Goal: Transaction & Acquisition: Purchase product/service

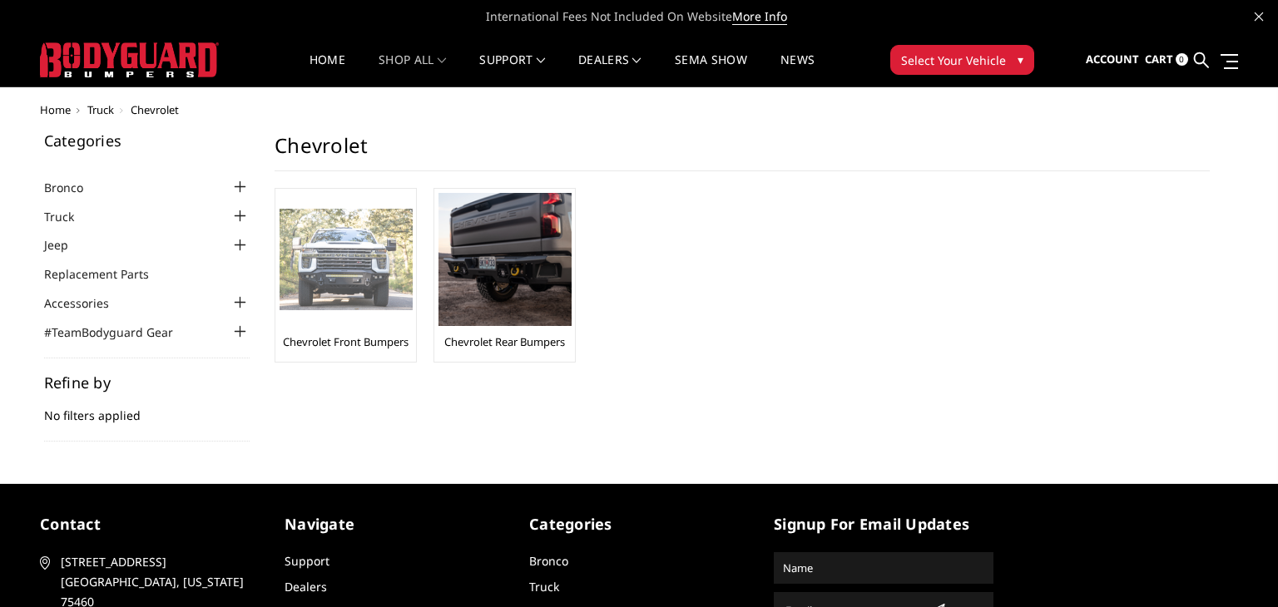
click at [343, 293] on img at bounding box center [346, 260] width 133 height 102
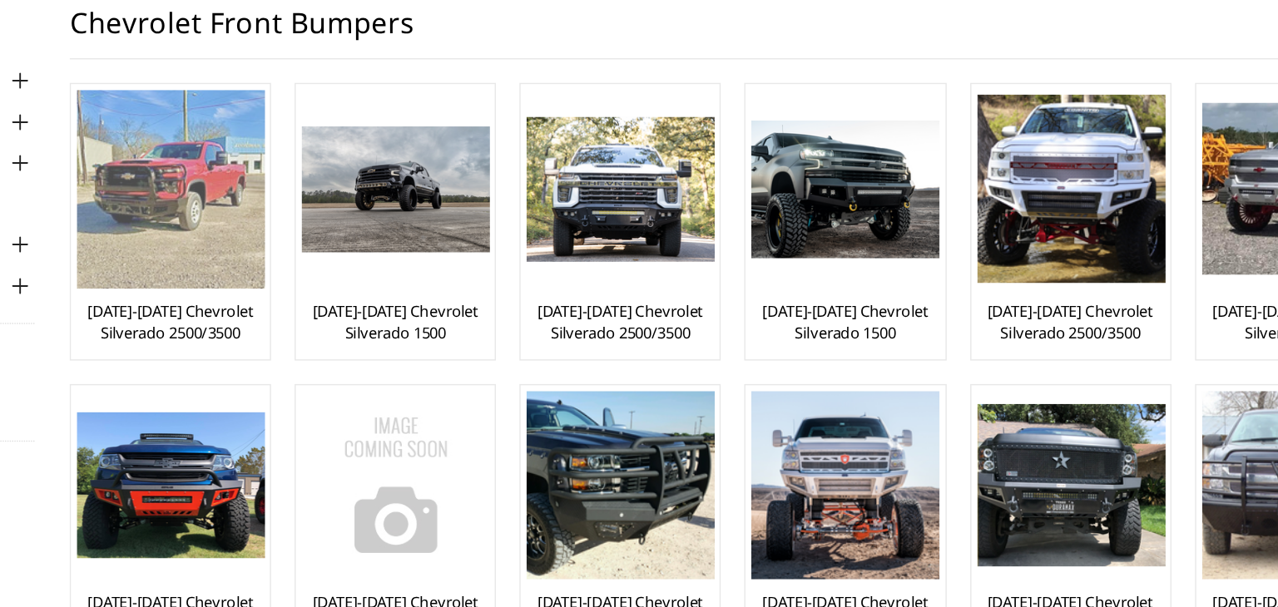
click at [359, 359] on link "[DATE]-[DATE] Chevrolet Silverado 2500/3500" at bounding box center [346, 357] width 132 height 30
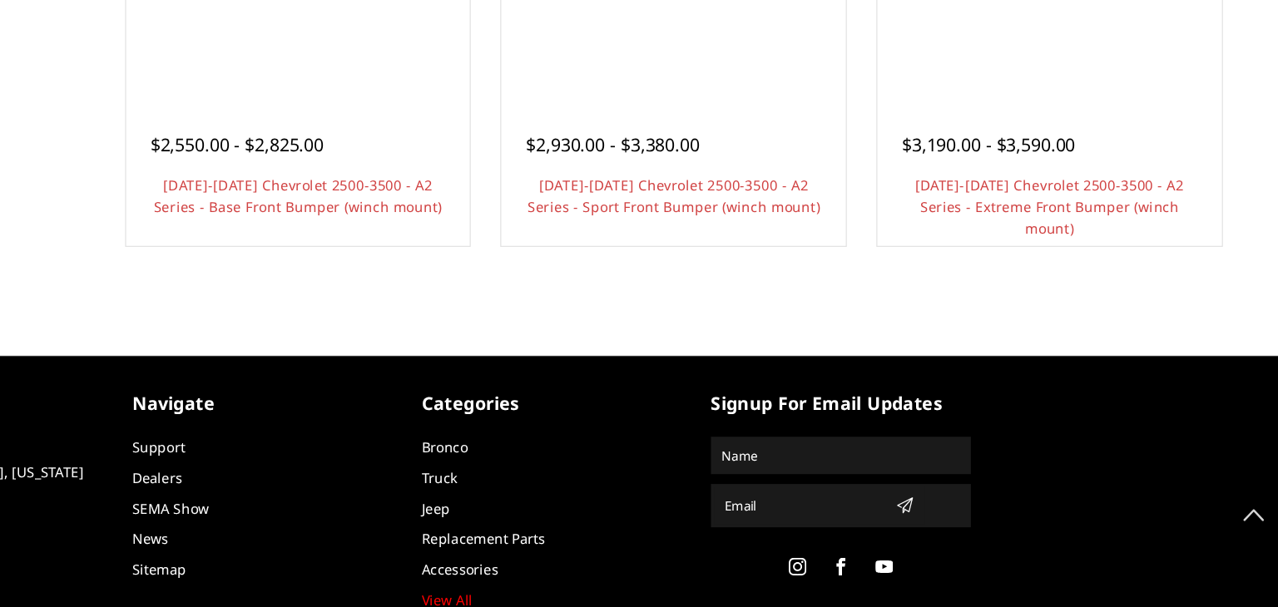
scroll to position [1209, 0]
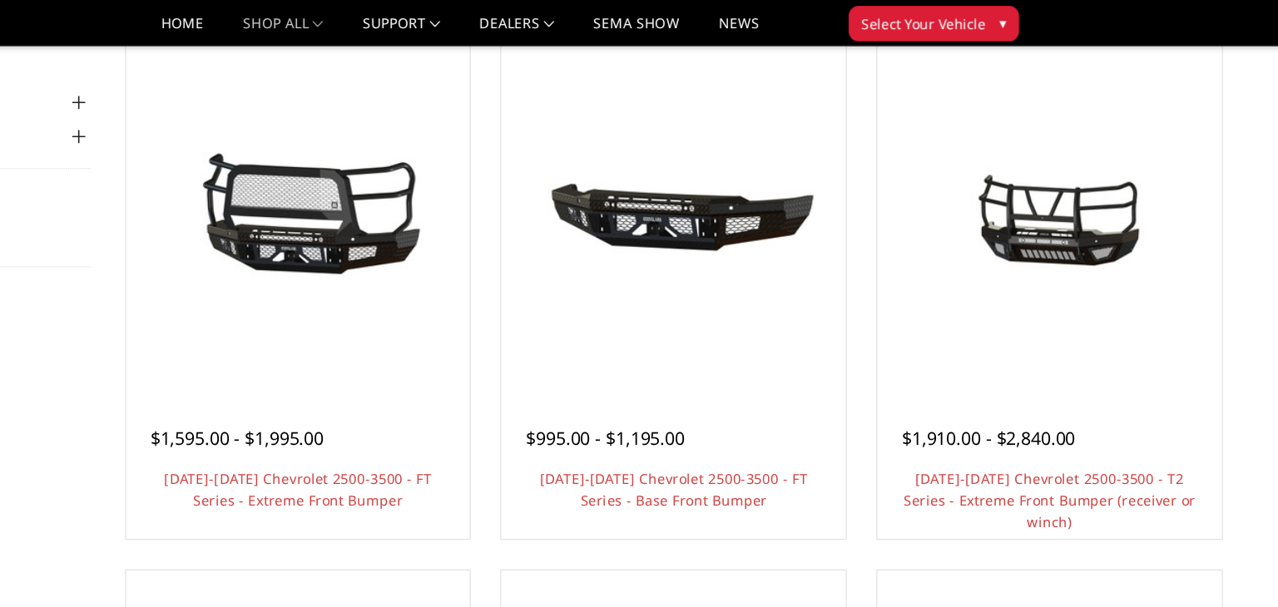
scroll to position [152, 0]
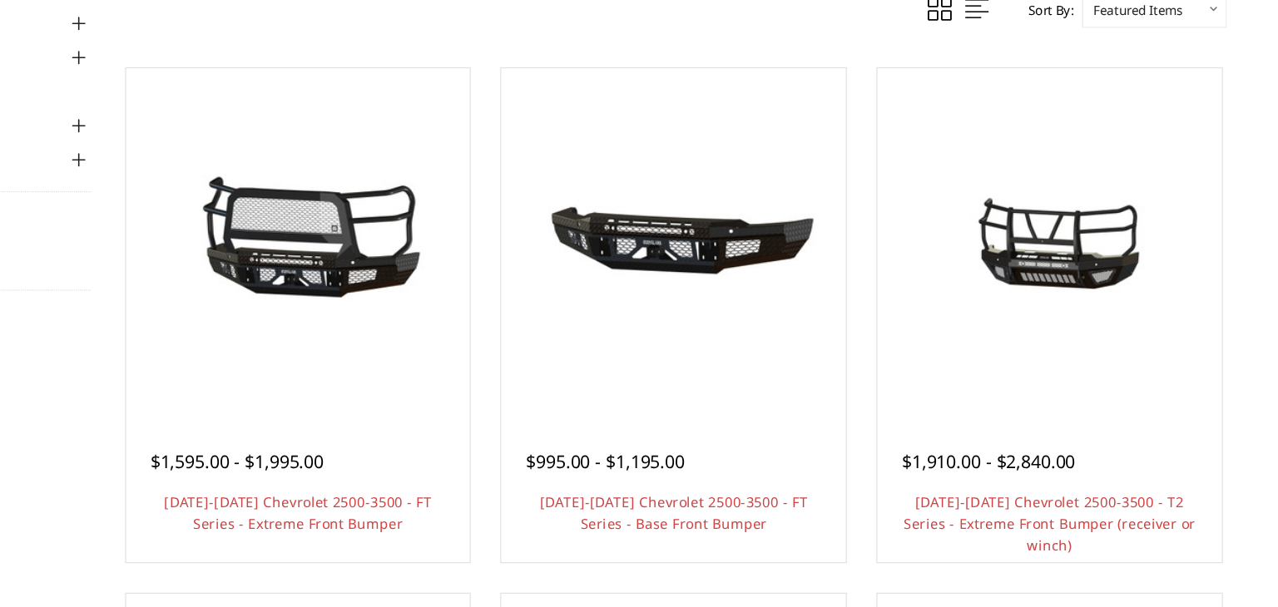
scroll to position [81, 0]
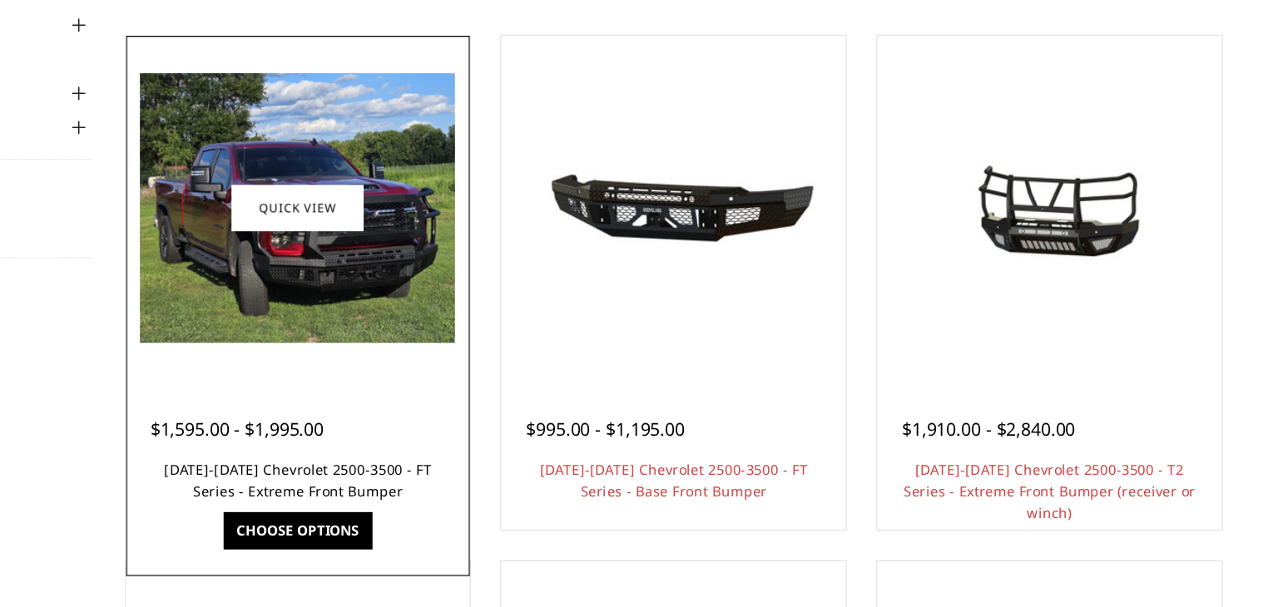
click at [364, 483] on link "[DATE]-[DATE] Chevrolet 2500-3500 - FT Series - Extreme Front Bumper" at bounding box center [425, 500] width 226 height 34
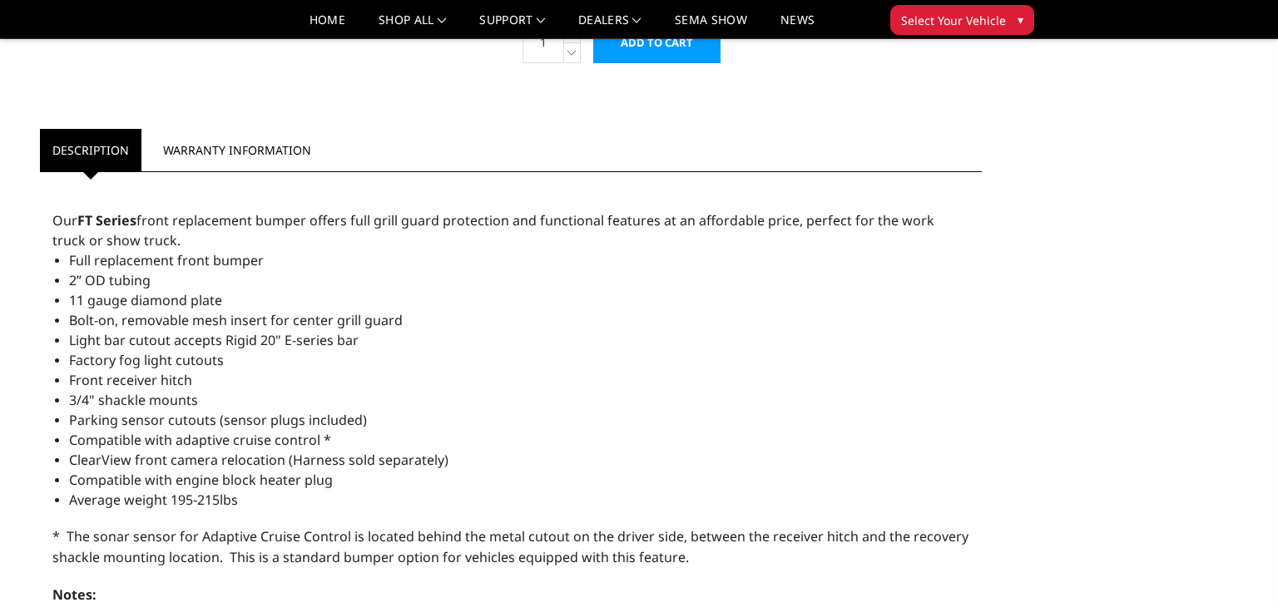
scroll to position [832, 0]
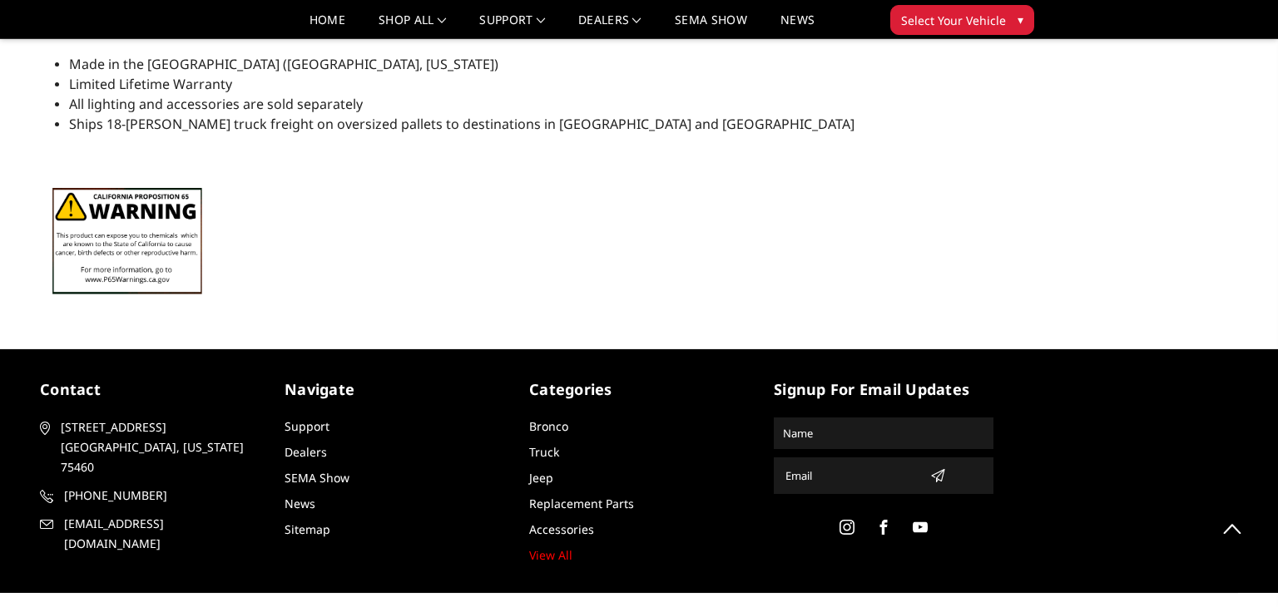
scroll to position [1552, 0]
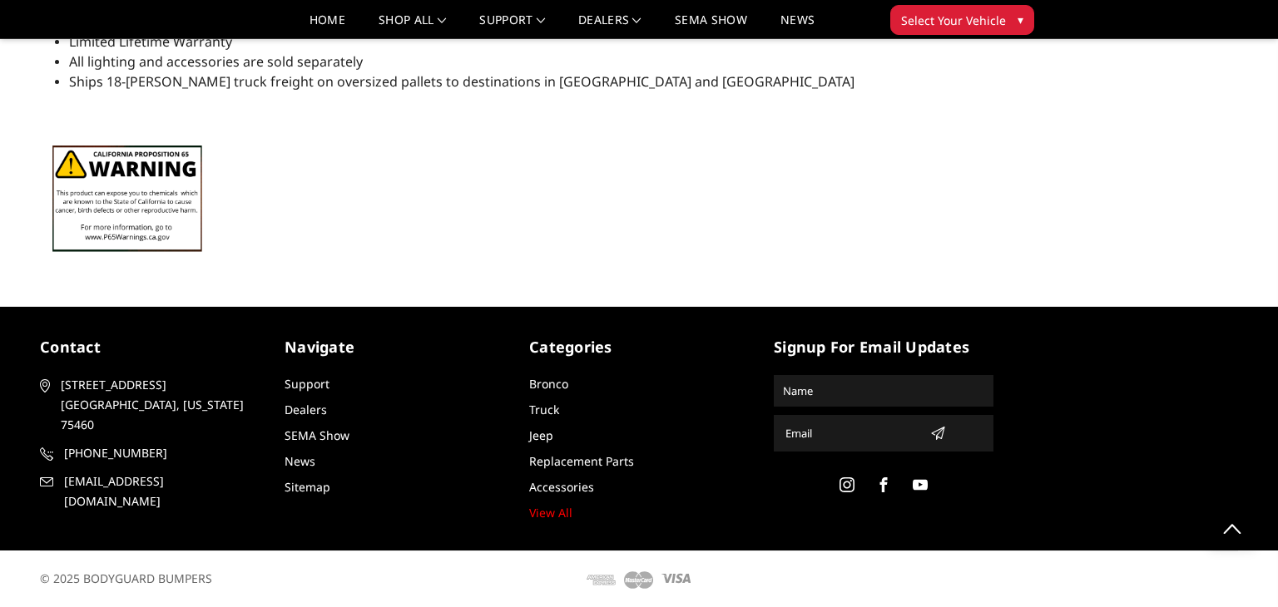
click at [93, 408] on span "2675 Farm Road 79 Paris, Texas 75460" at bounding box center [157, 405] width 193 height 60
click at [80, 404] on span "2675 Farm Road 79 Paris, Texas 75460" at bounding box center [157, 405] width 193 height 60
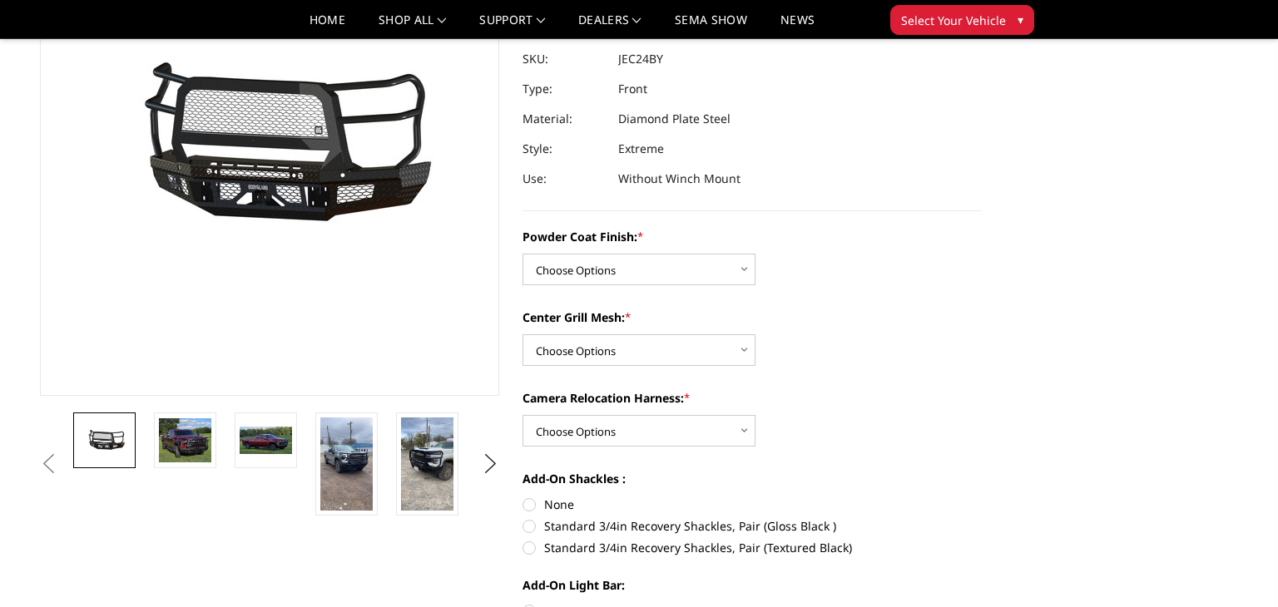
scroll to position [180, 0]
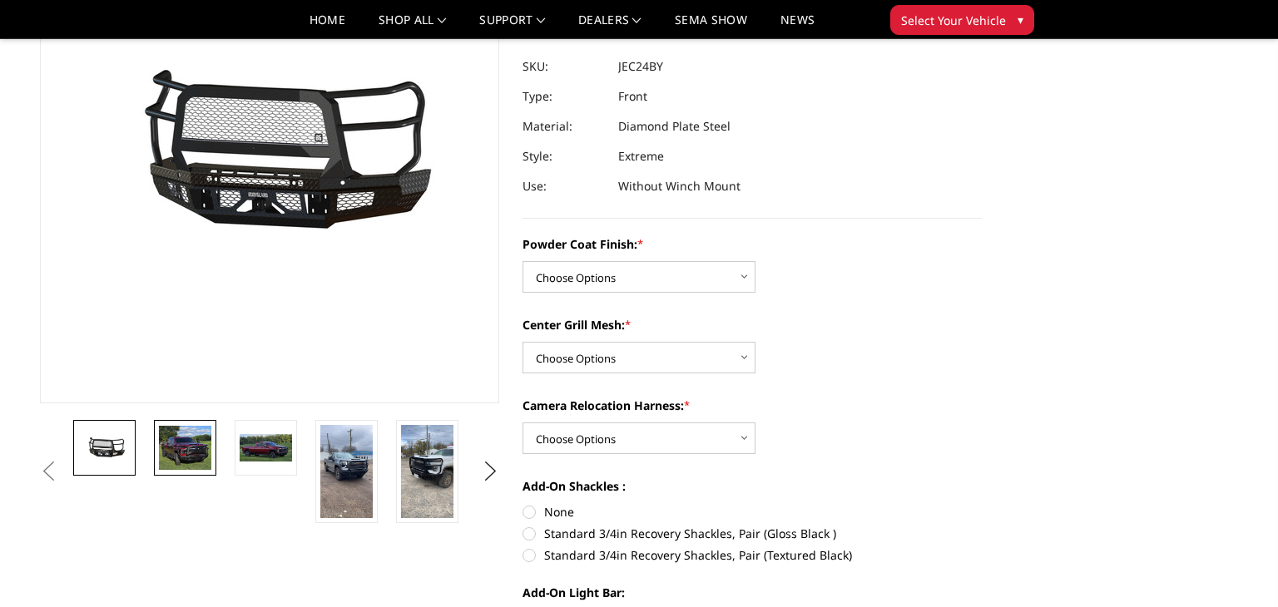
click at [196, 439] on img at bounding box center [185, 448] width 52 height 45
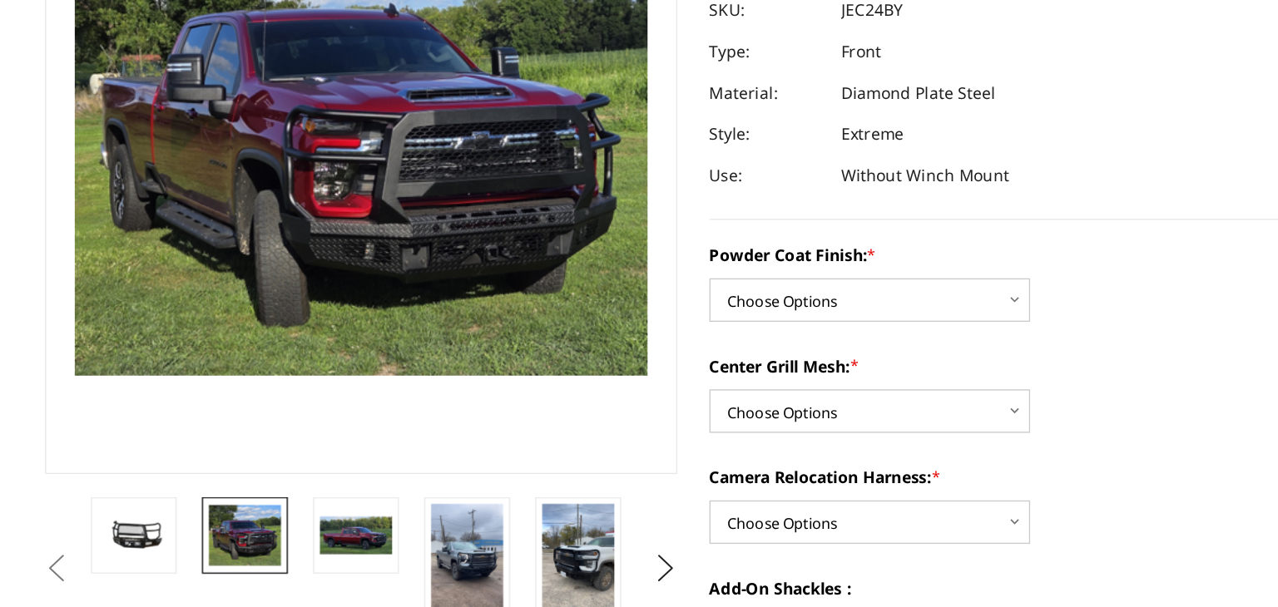
scroll to position [93, 0]
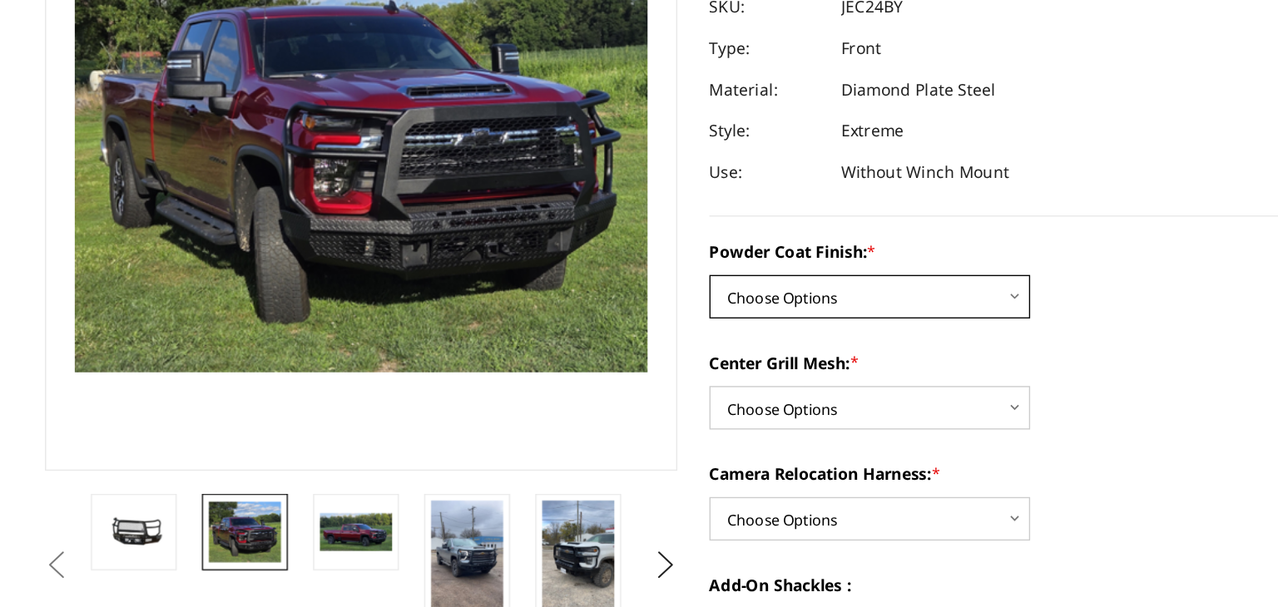
click at [740, 366] on select "Choose Options Bare Metal Gloss Black Powder Coat Textured Black Powder Coat" at bounding box center [638, 364] width 233 height 32
select select "3278"
click at [522, 348] on select "Choose Options Bare Metal Gloss Black Powder Coat Textured Black Powder Coat" at bounding box center [638, 364] width 233 height 32
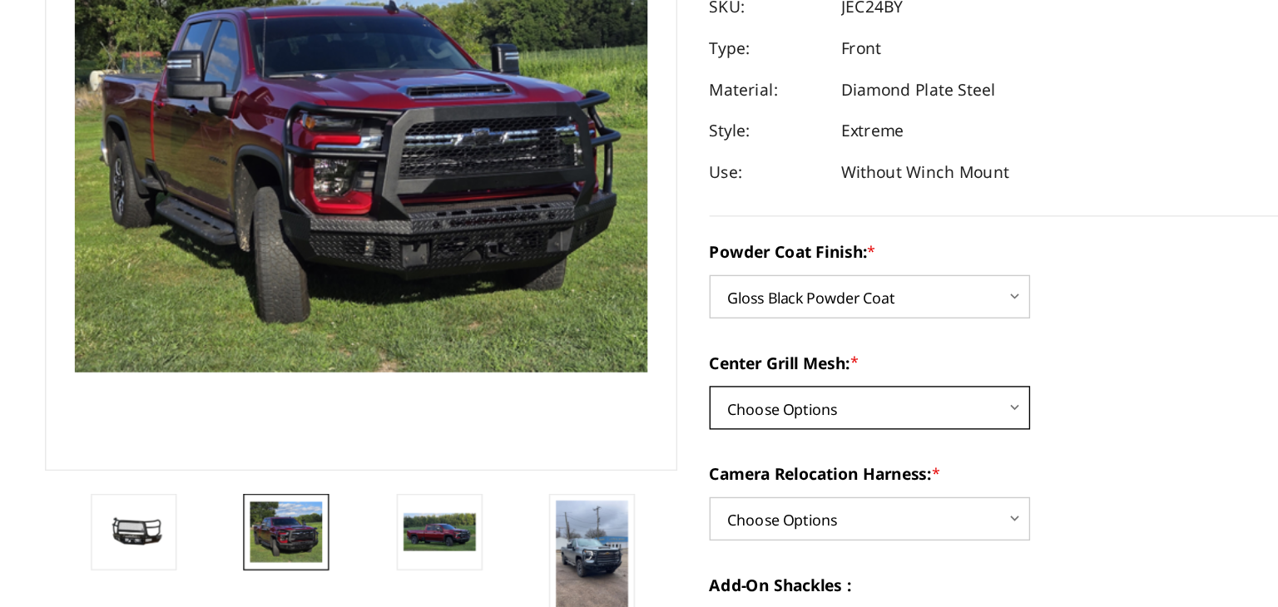
click at [744, 441] on select "Choose Options WITH Expanded Metal in Center Grill WITHOUT Expanded Metal in Ce…" at bounding box center [638, 444] width 233 height 32
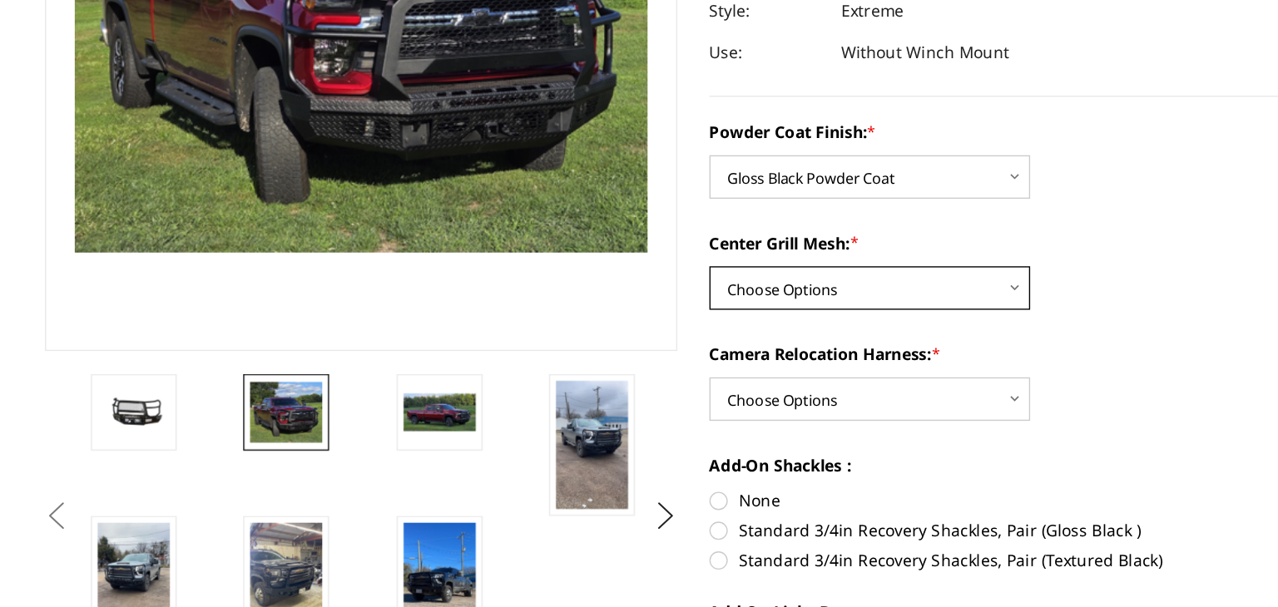
scroll to position [163, 0]
click at [737, 382] on select "Choose Options WITH Expanded Metal in Center Grill WITHOUT Expanded Metal in Ce…" at bounding box center [638, 375] width 233 height 32
select select "3280"
click at [522, 359] on select "Choose Options WITH Expanded Metal in Center Grill WITHOUT Expanded Metal in Ce…" at bounding box center [638, 375] width 233 height 32
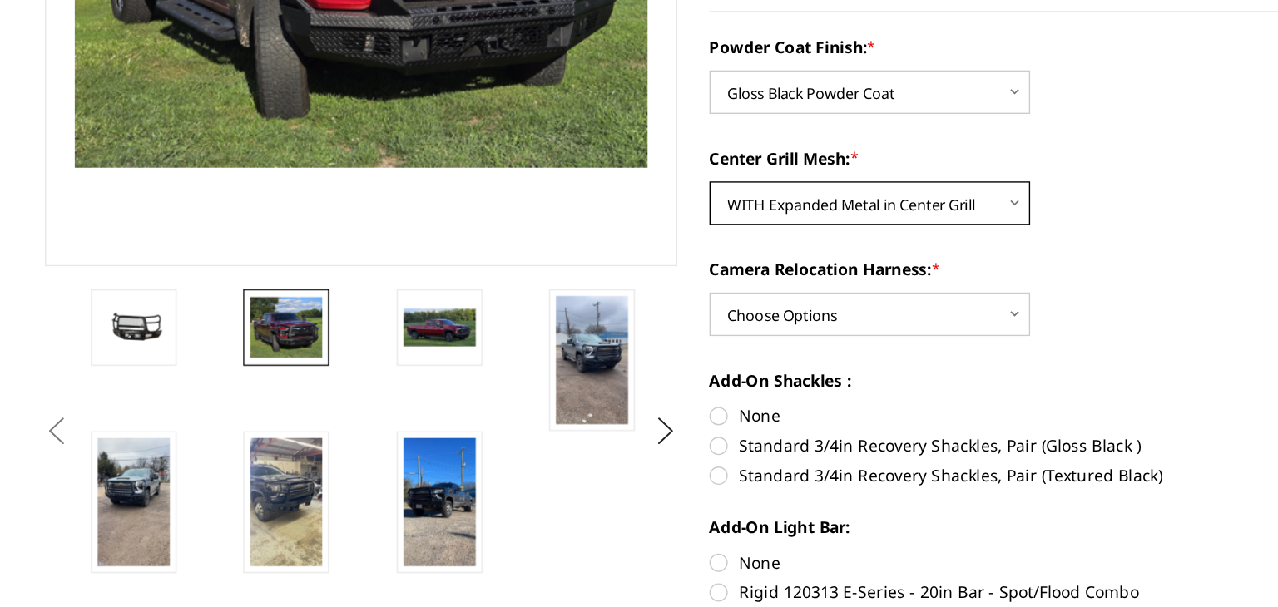
scroll to position [226, 0]
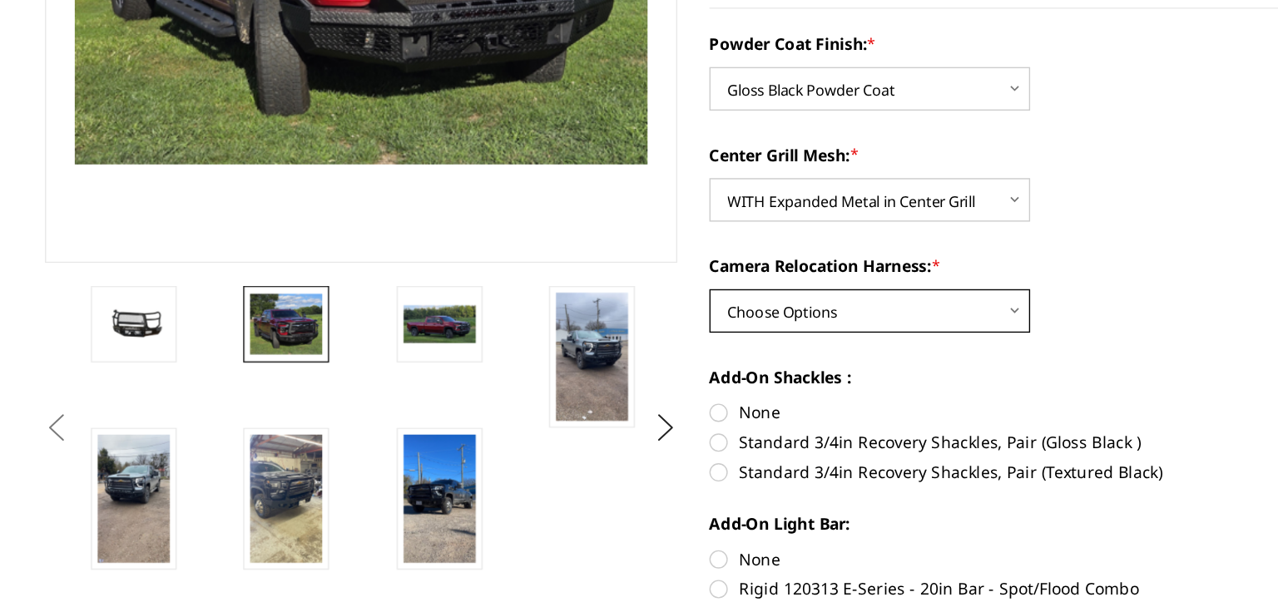
click at [741, 397] on select "Choose Options WITH Camera Relocation Harness WITHOUT Camera Relocation Harness" at bounding box center [638, 392] width 233 height 32
select select "3283"
click at [522, 376] on select "Choose Options WITH Camera Relocation Harness WITHOUT Camera Relocation Harness" at bounding box center [638, 392] width 233 height 32
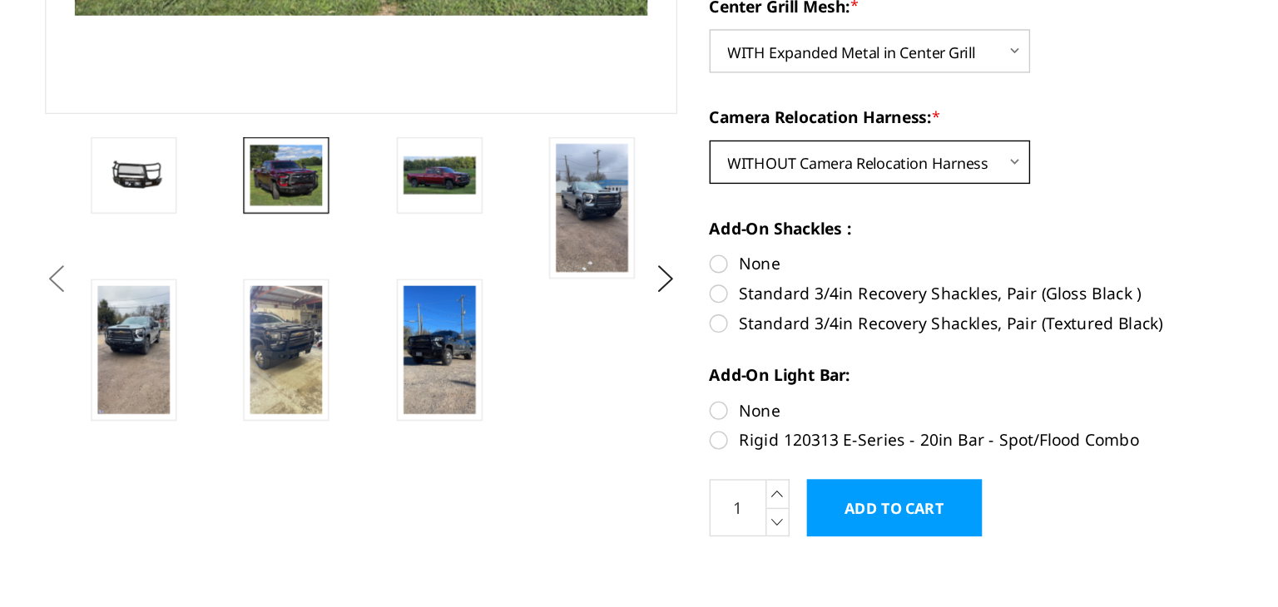
scroll to position [335, 0]
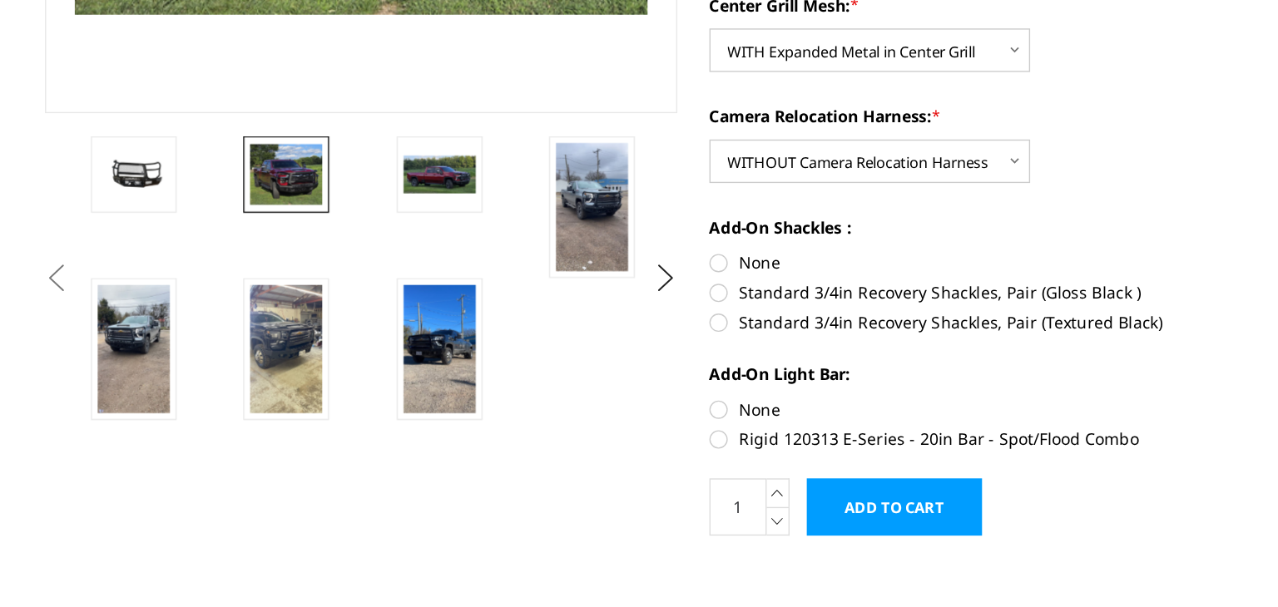
click at [531, 358] on label "None" at bounding box center [751, 356] width 459 height 17
click at [523, 349] on input "None" at bounding box center [522, 348] width 1 height 1
radio input "true"
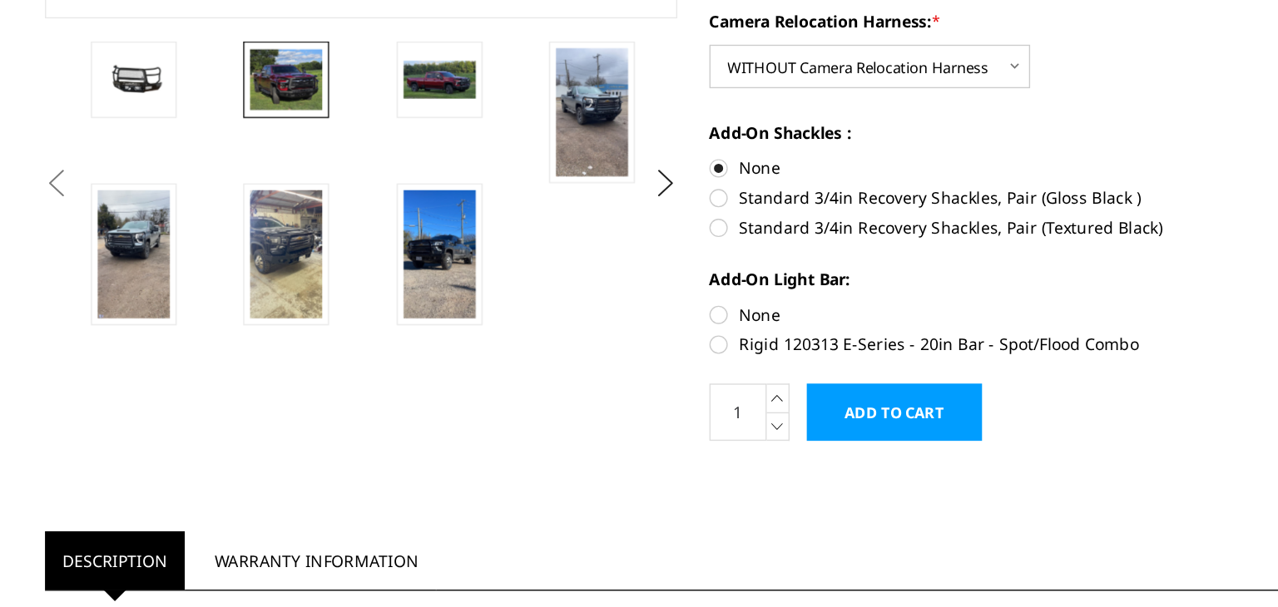
scroll to position [414, 0]
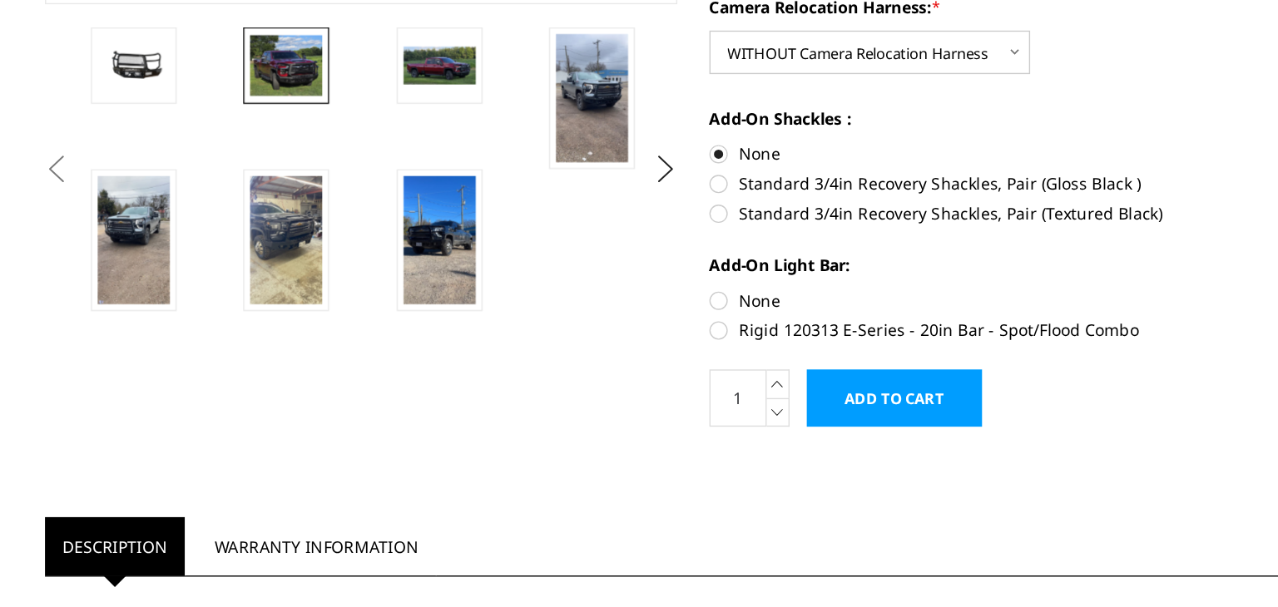
click at [529, 385] on label "None" at bounding box center [751, 383] width 459 height 17
click at [523, 376] on input "None" at bounding box center [522, 375] width 1 height 1
radio input "true"
click at [656, 454] on input "Add to Cart" at bounding box center [656, 455] width 127 height 42
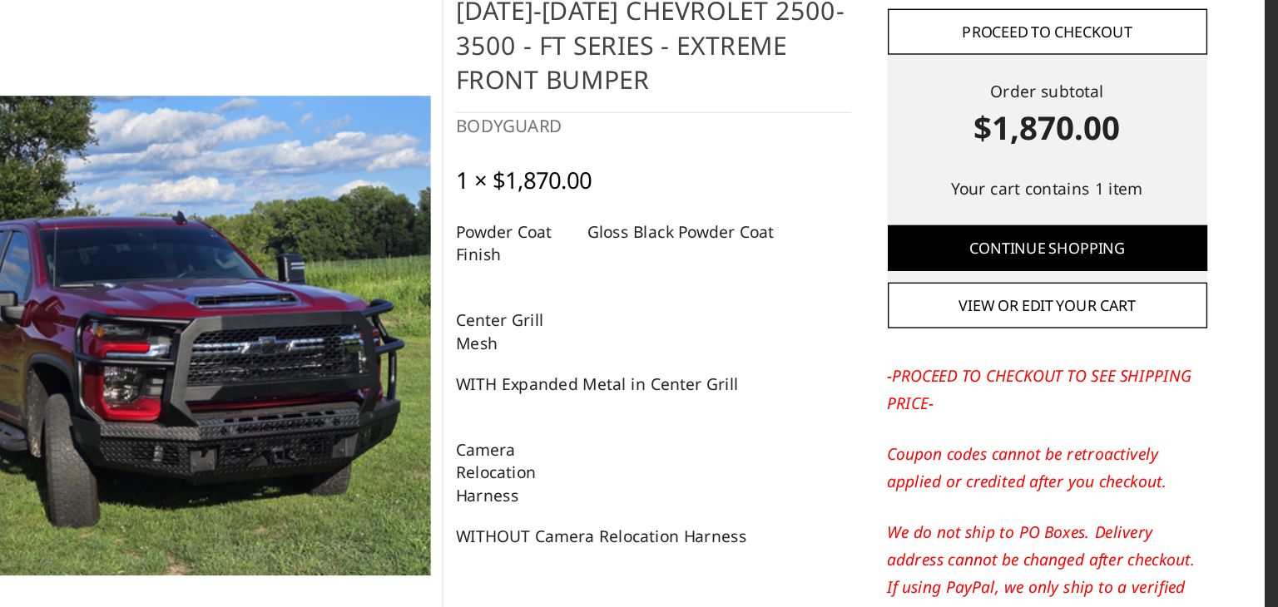
click at [1047, 143] on link "Proceed to checkout" at bounding box center [1014, 136] width 232 height 33
